Goal: Information Seeking & Learning: Learn about a topic

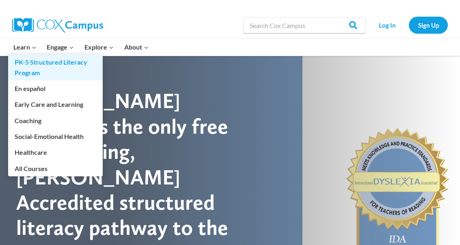
click at [28, 67] on link "PK-5 Structured Literacy Program" at bounding box center [55, 67] width 94 height 26
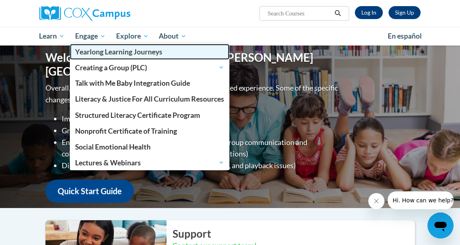
click at [107, 54] on span "Yearlong Learning Journeys" at bounding box center [118, 51] width 87 height 9
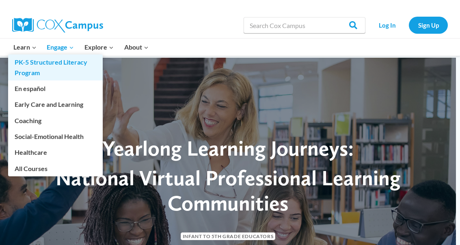
click at [28, 64] on link "PK-5 Structured Literacy Program" at bounding box center [55, 67] width 94 height 26
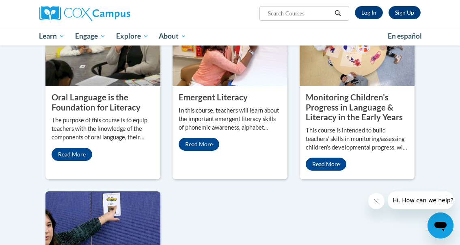
scroll to position [366, 0]
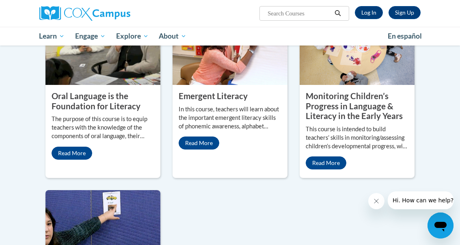
click at [67, 145] on div "Oral Language is the Foundation for Literacy The purpose of this course is to e…" at bounding box center [102, 125] width 115 height 81
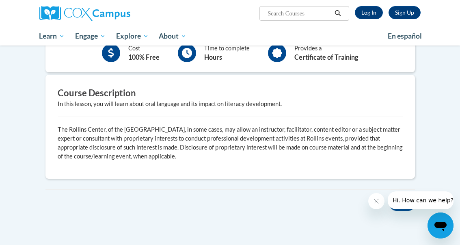
scroll to position [202, 0]
